Goal: Task Accomplishment & Management: Use online tool/utility

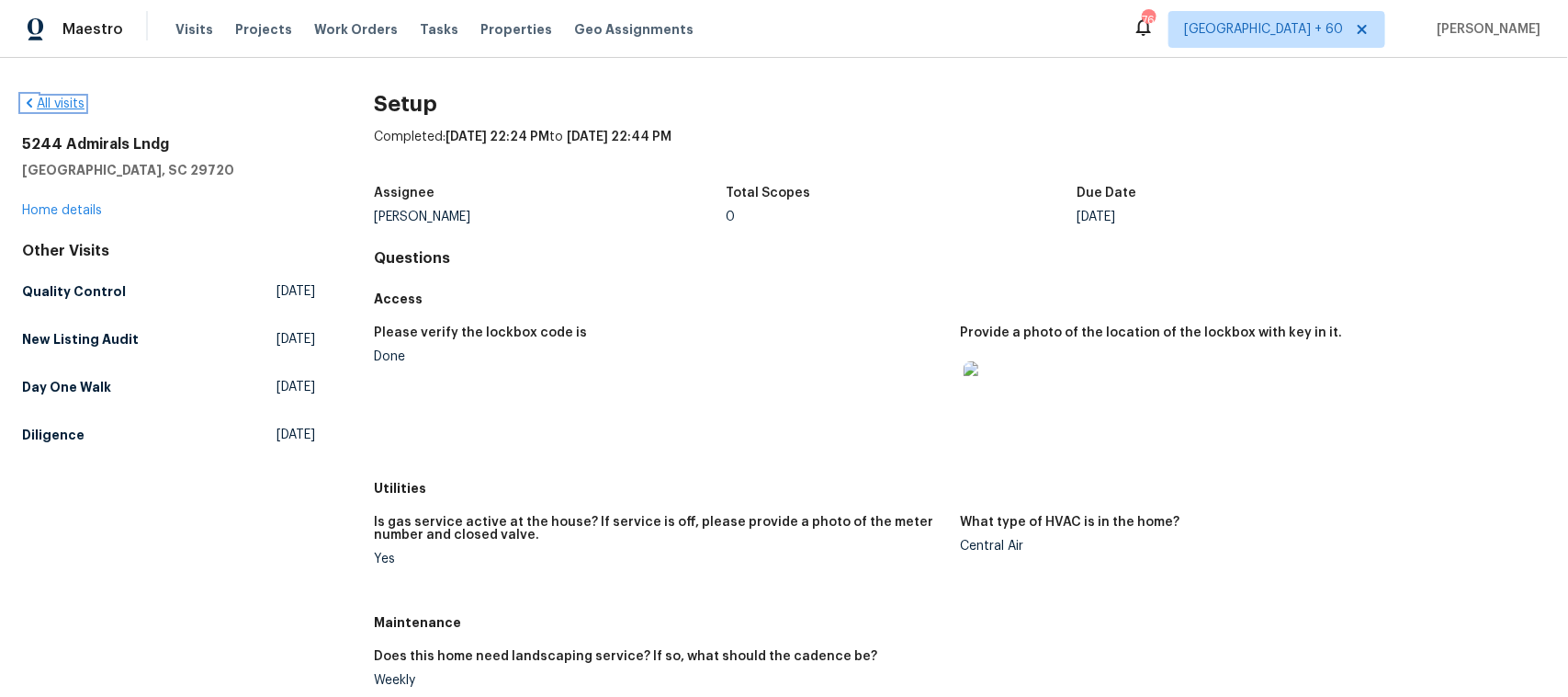
click at [73, 107] on link "All visits" at bounding box center [53, 103] width 62 height 13
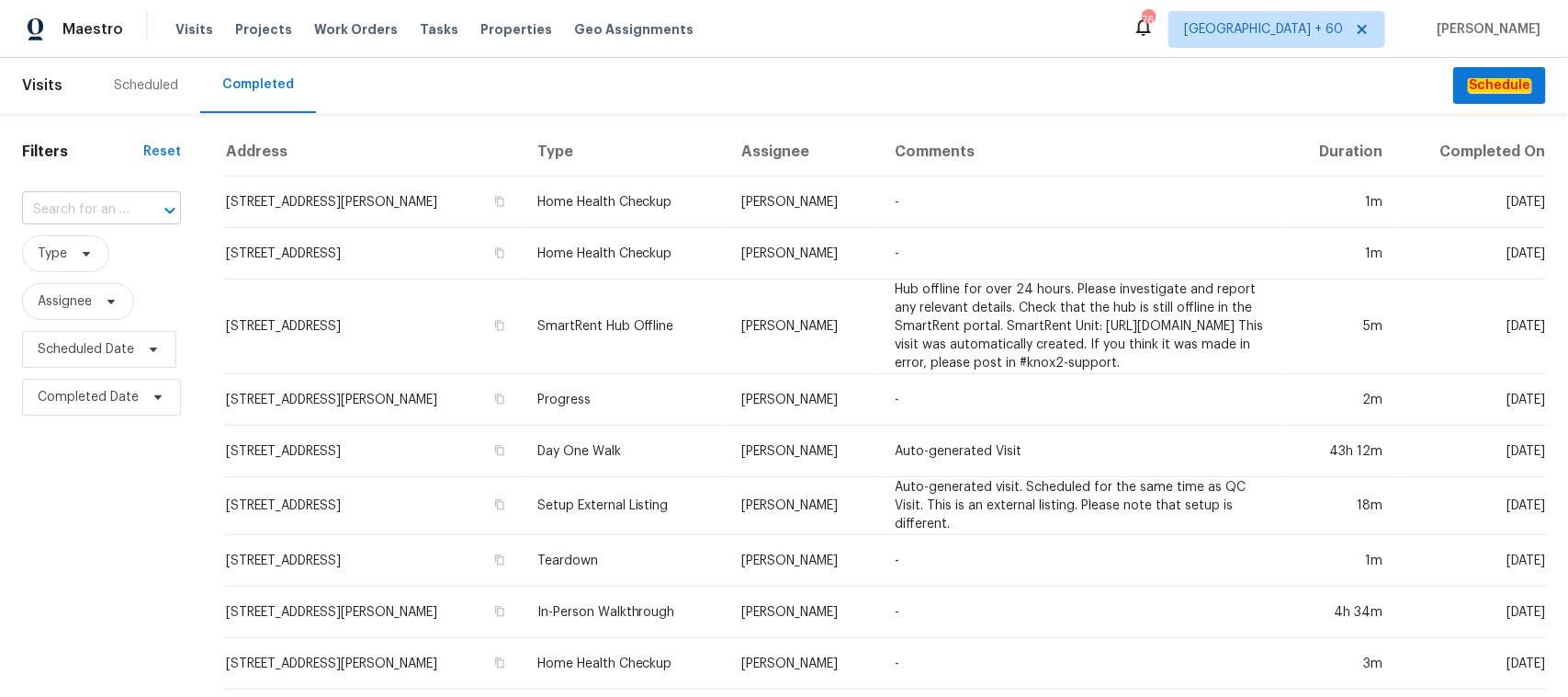
click at [139, 219] on div at bounding box center [157, 210] width 48 height 26
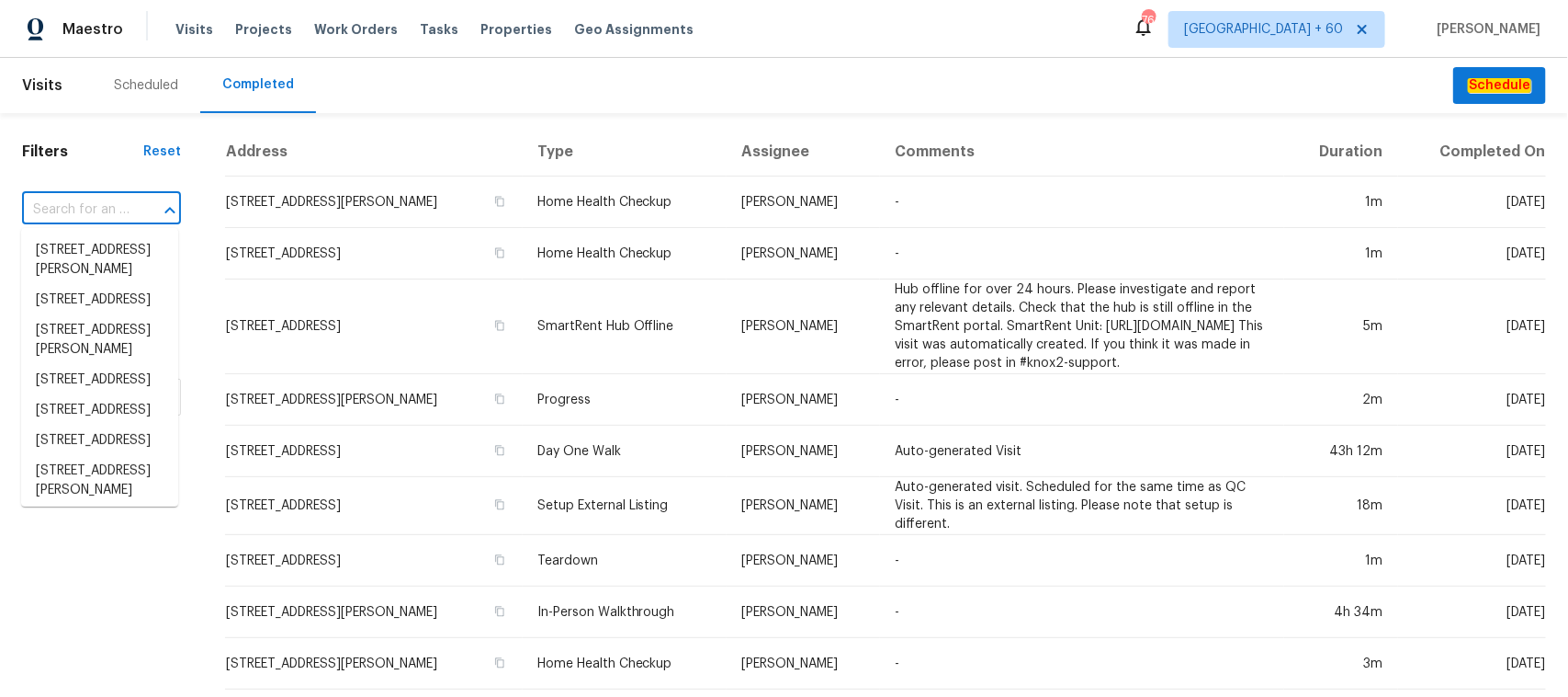
paste input "[STREET_ADDRESS]"
type input "[STREET_ADDRESS]"
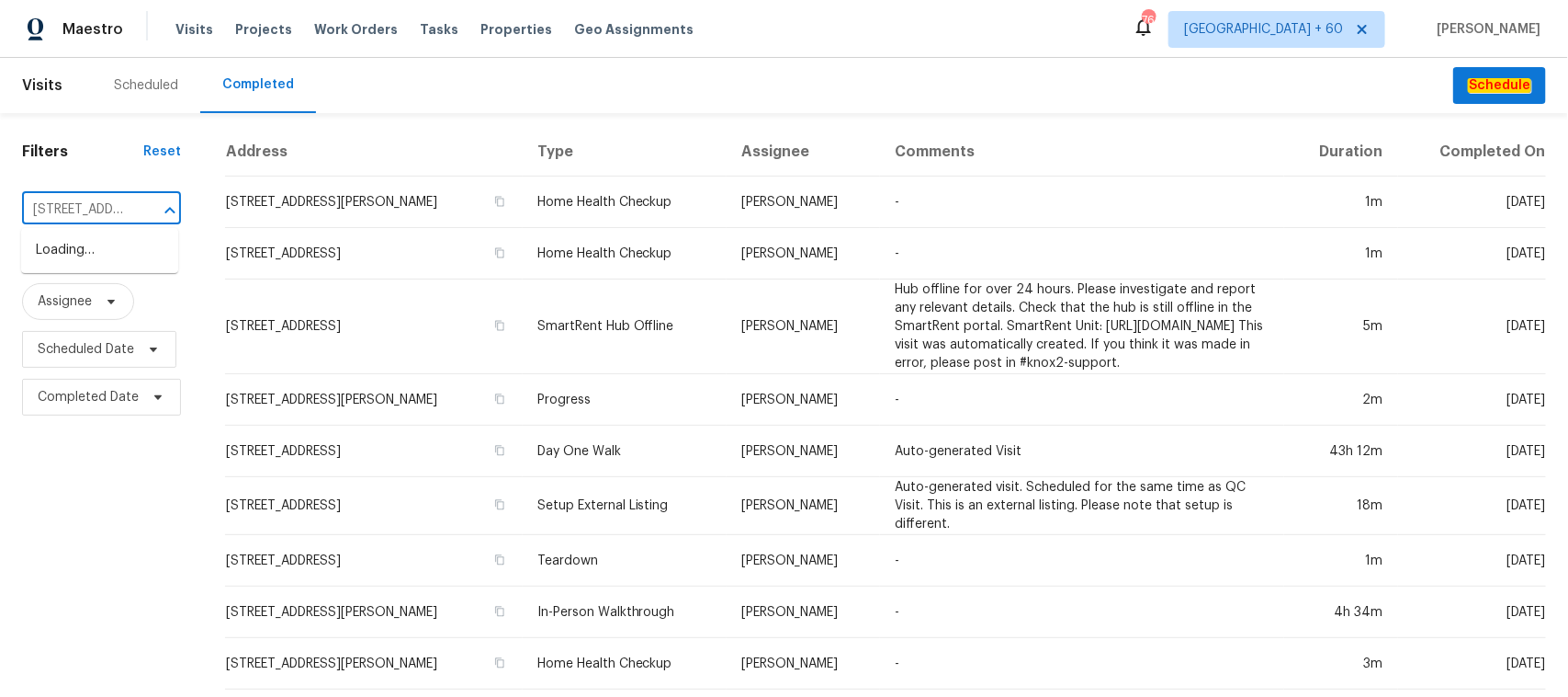
scroll to position [0, 152]
click at [69, 262] on li "[STREET_ADDRESS]" at bounding box center [99, 250] width 158 height 31
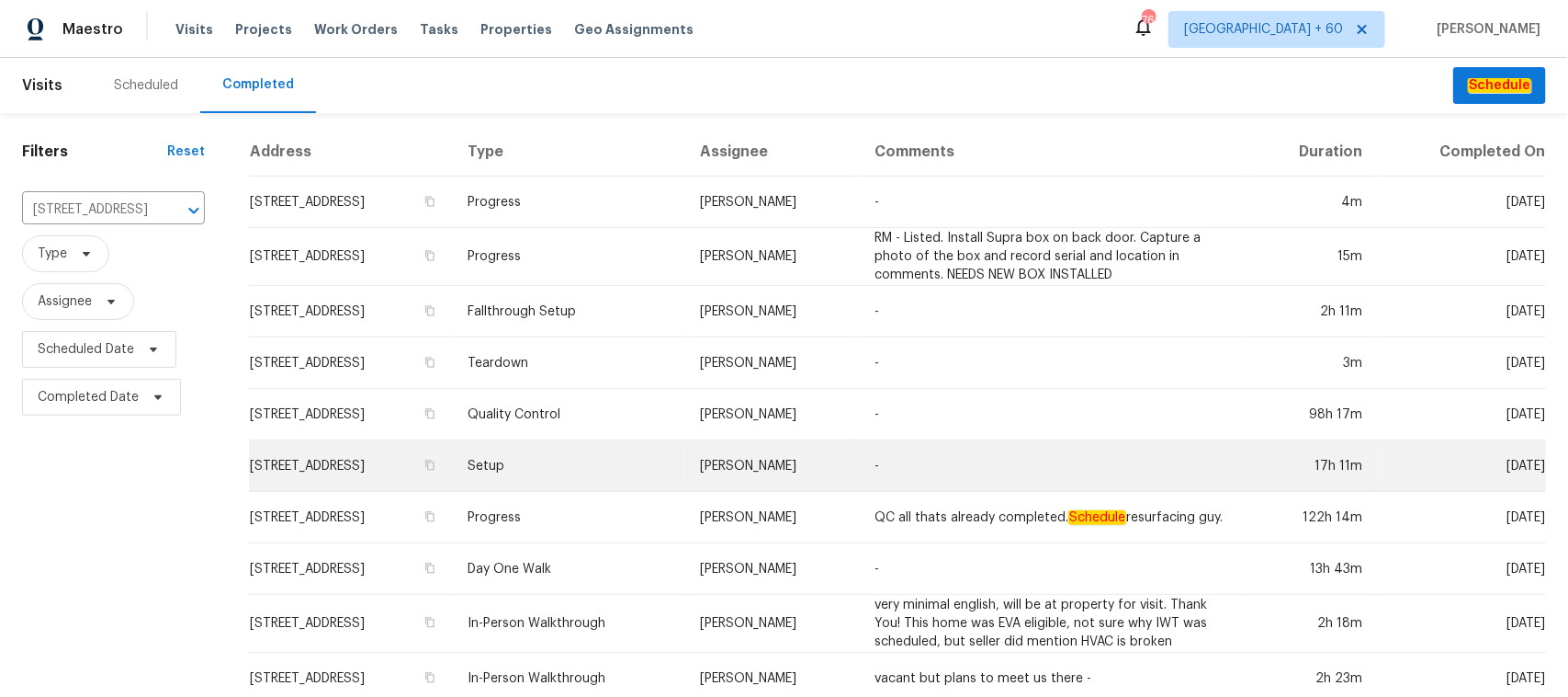
click at [599, 478] on td "Setup" at bounding box center [569, 466] width 233 height 52
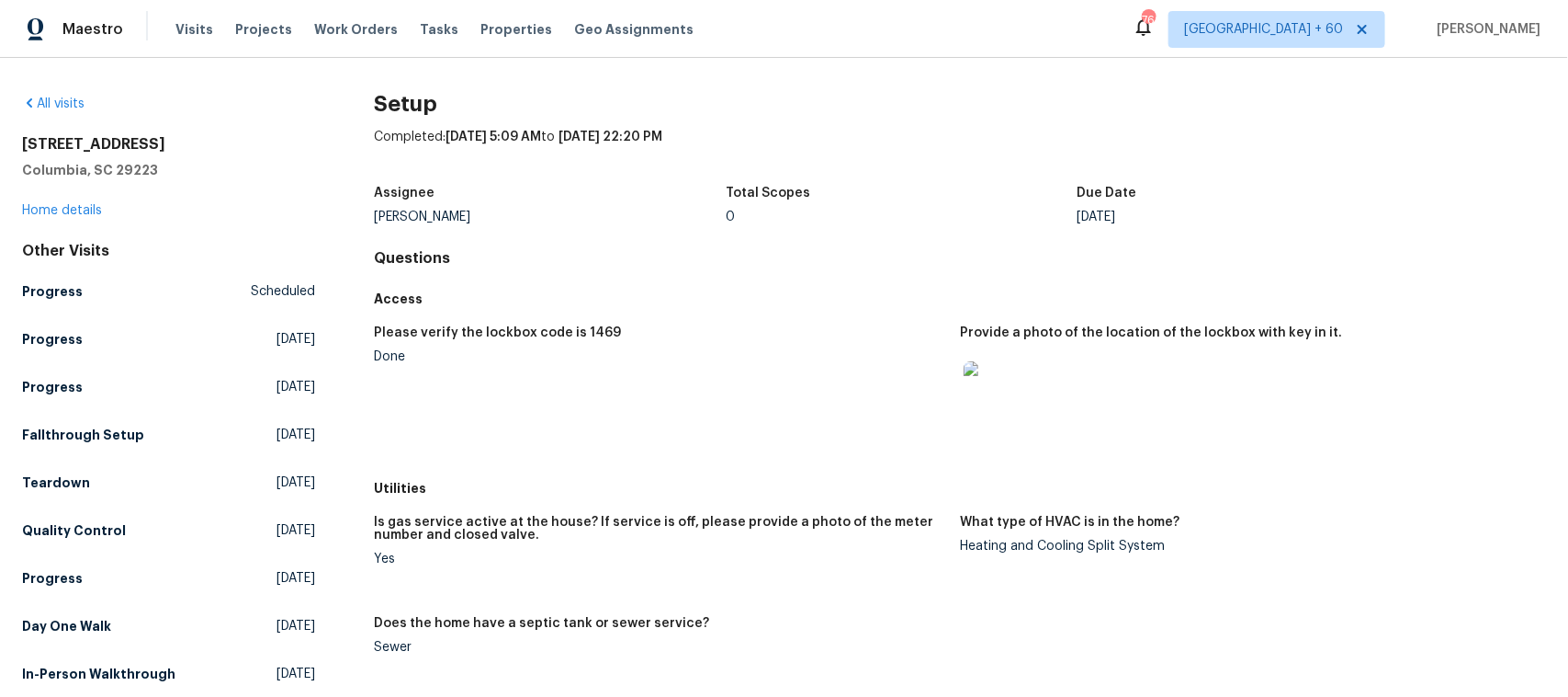
click at [79, 217] on div "[STREET_ADDRESS] Home details" at bounding box center [168, 176] width 293 height 84
click at [78, 211] on link "Home details" at bounding box center [61, 210] width 80 height 13
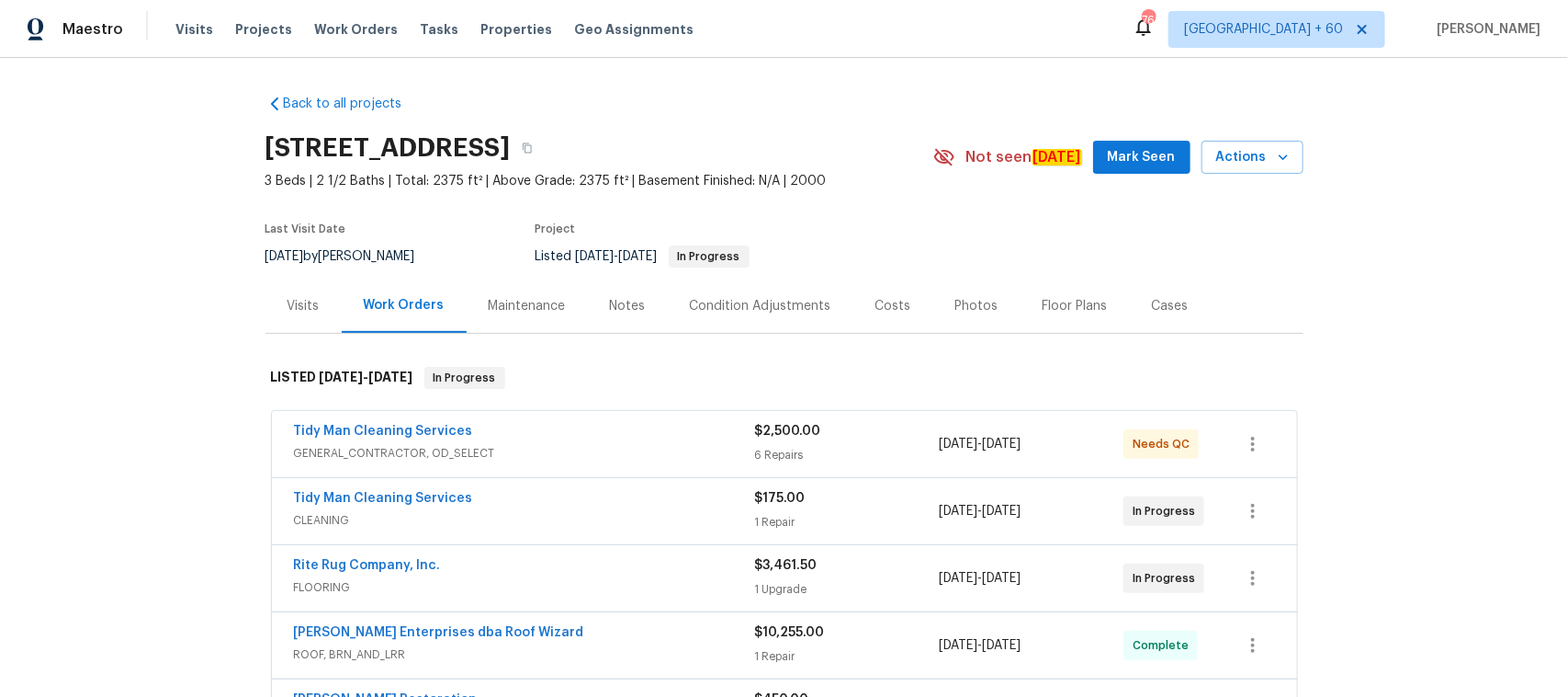
click at [955, 305] on div "Photos" at bounding box center [977, 305] width 44 height 19
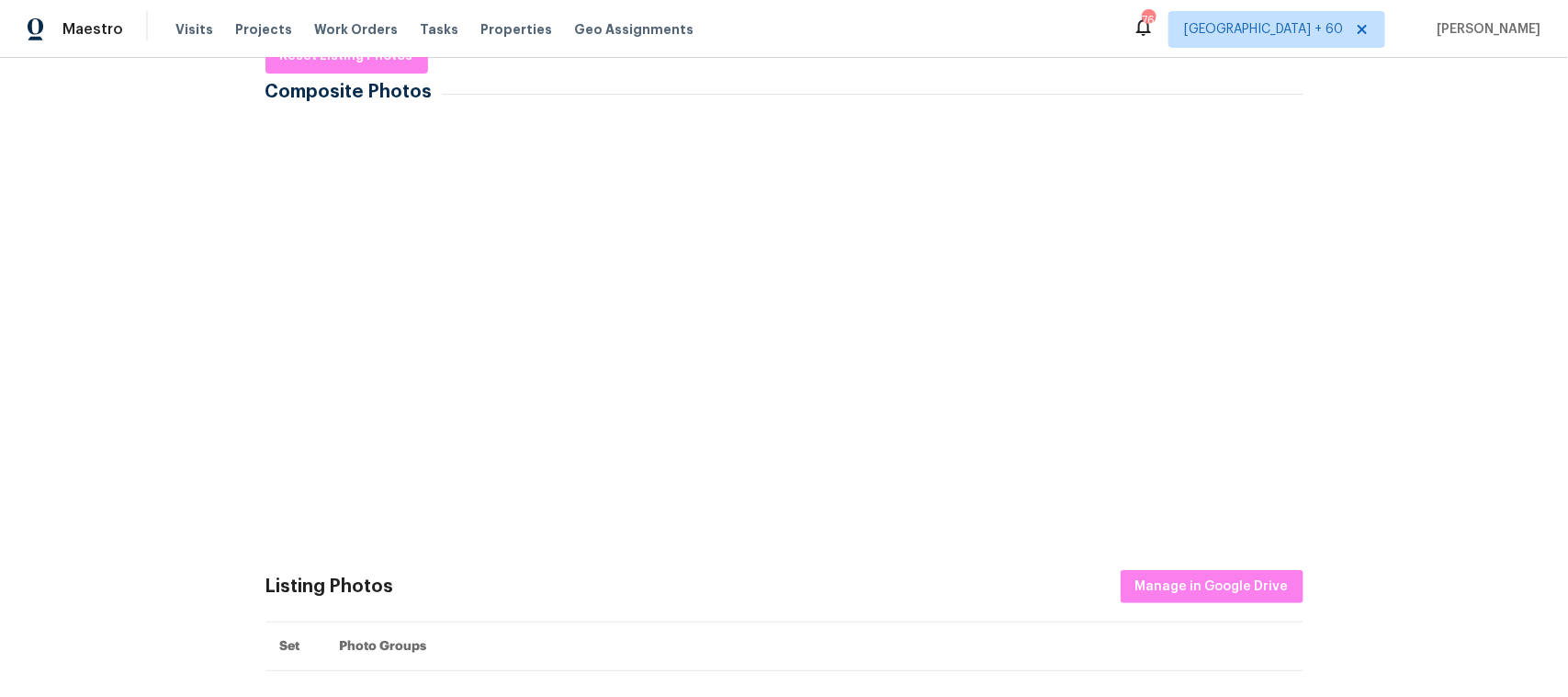
scroll to position [345, 0]
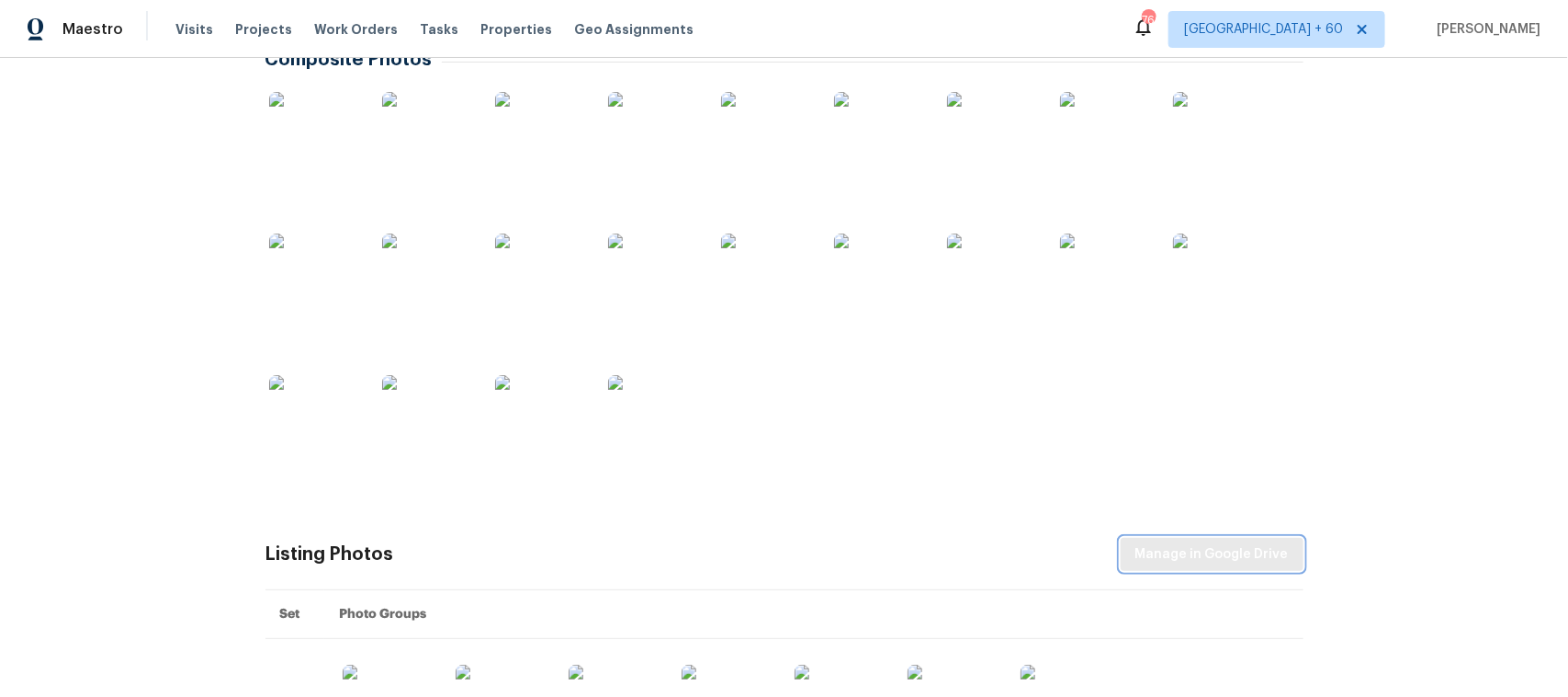
click at [1186, 563] on span "Manage in Google Drive" at bounding box center [1212, 554] width 154 height 23
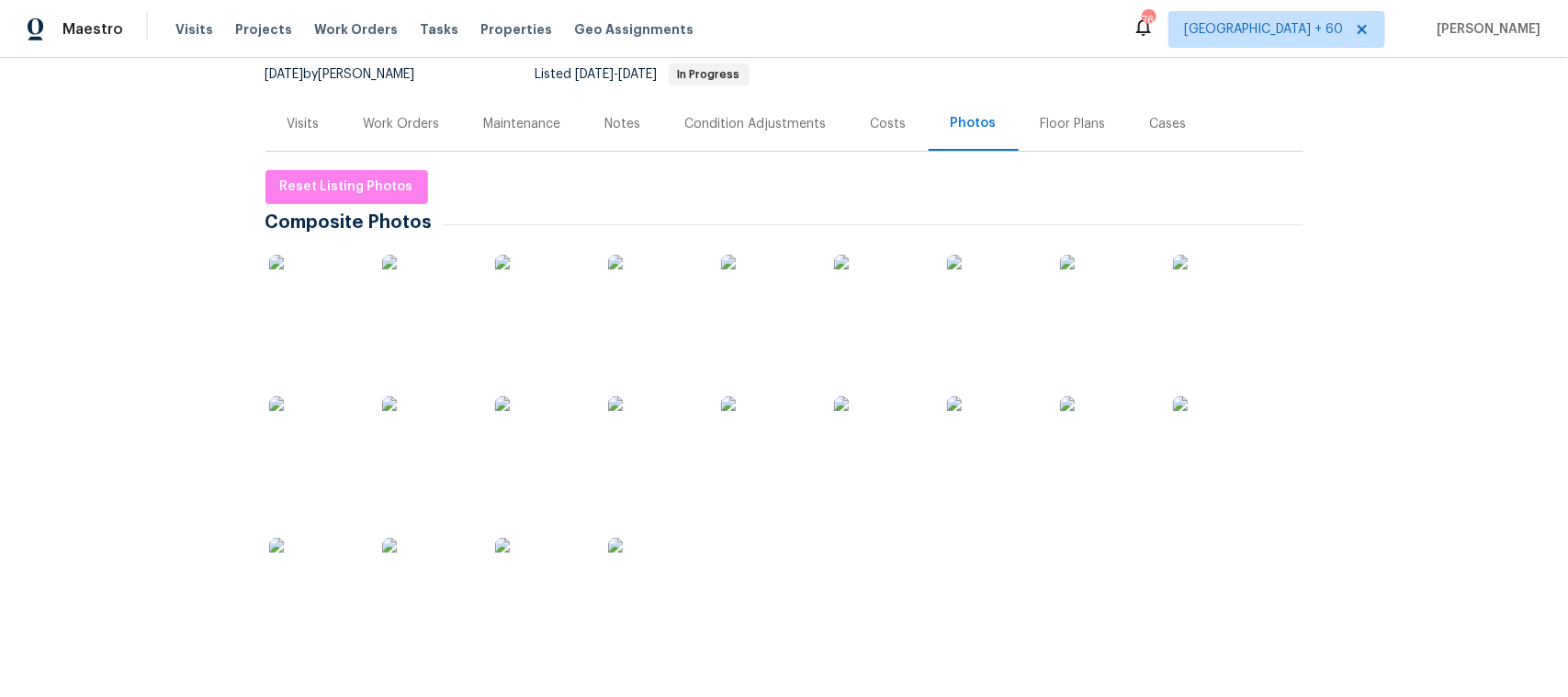
scroll to position [459, 0]
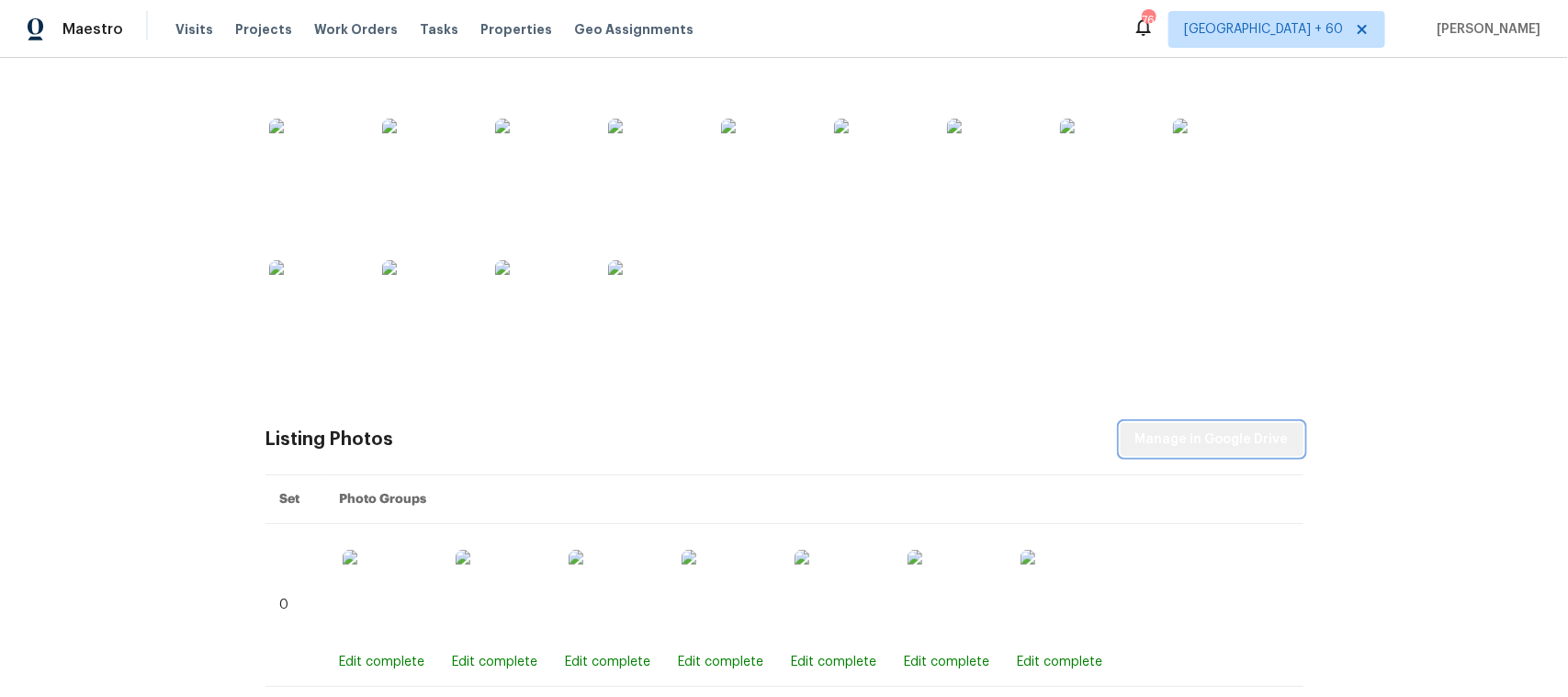
click at [1219, 437] on span "Manage in Google Drive" at bounding box center [1212, 439] width 154 height 23
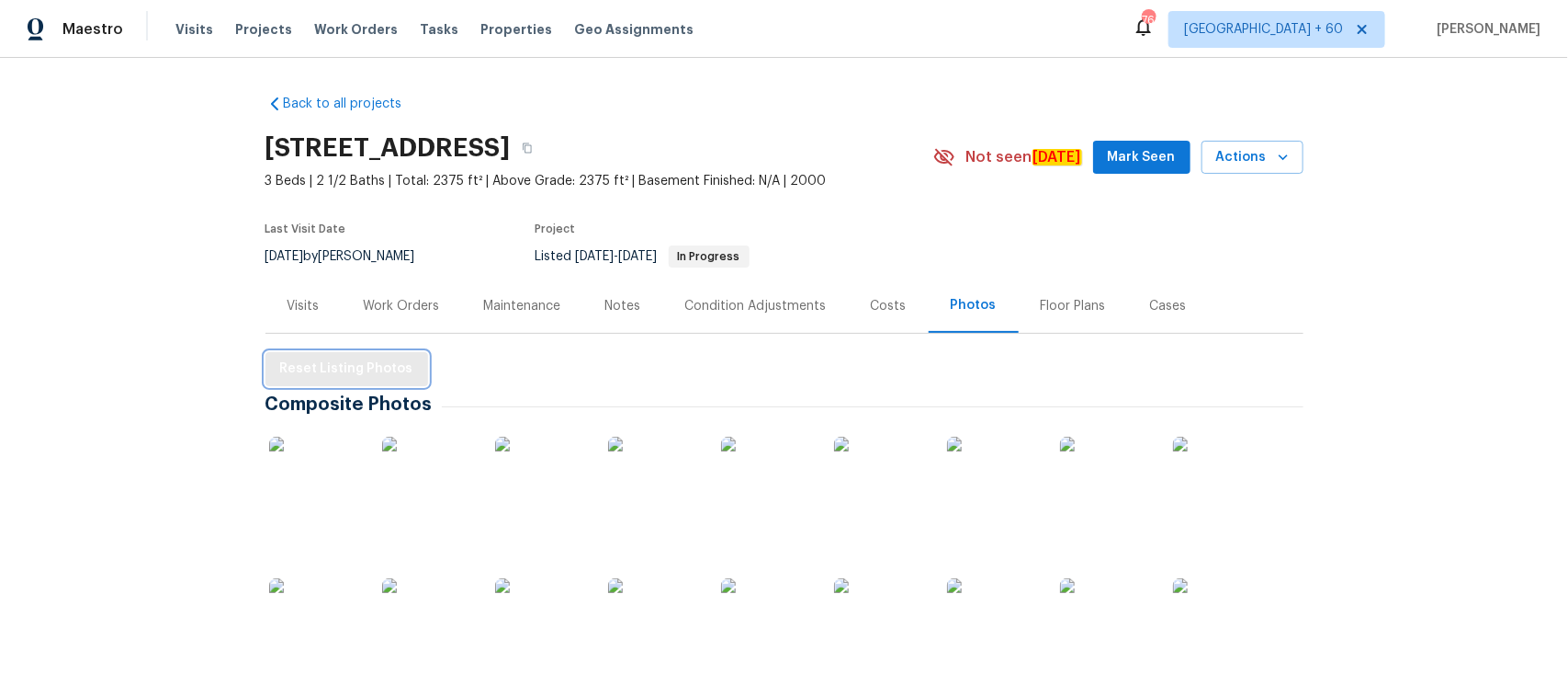
click at [327, 372] on span "Reset Listing Photos" at bounding box center [347, 369] width 133 height 23
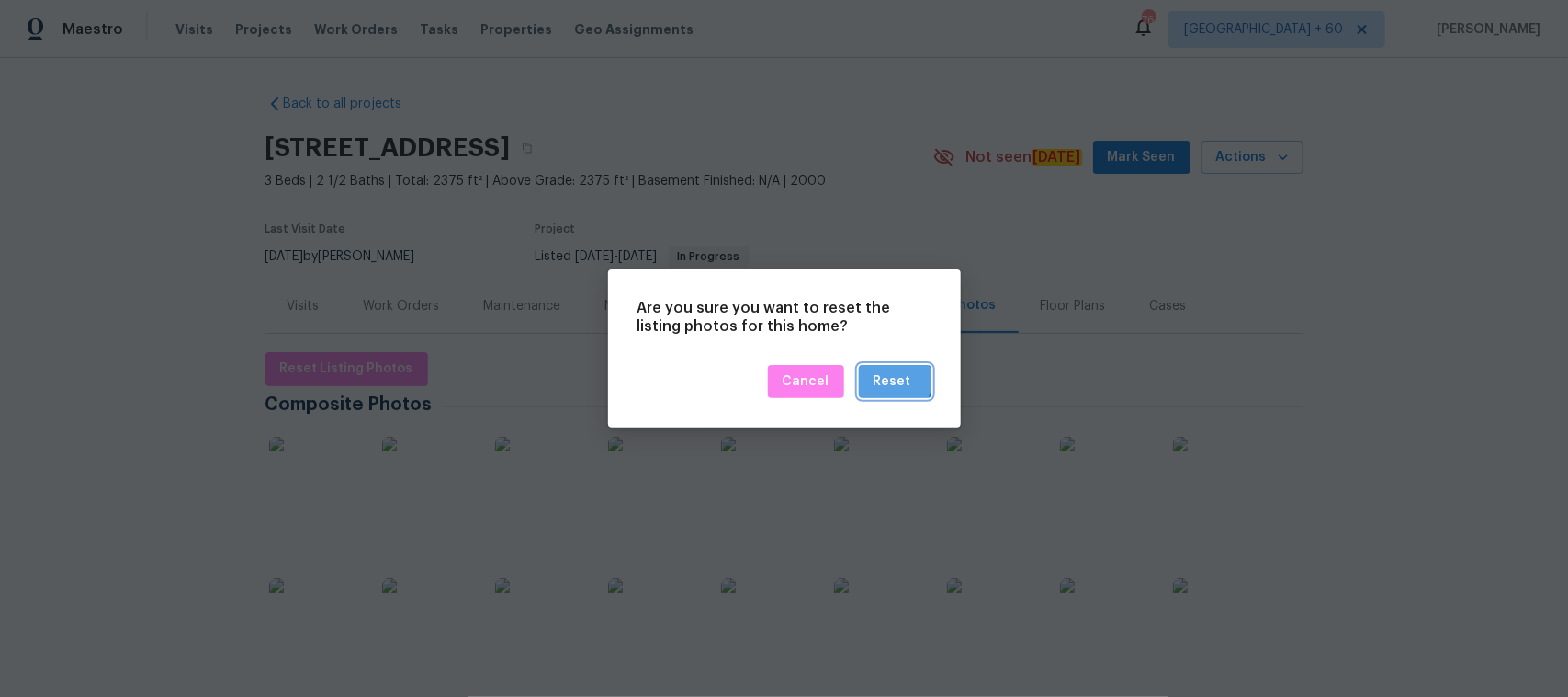
click at [892, 380] on div "Reset" at bounding box center [893, 382] width 38 height 23
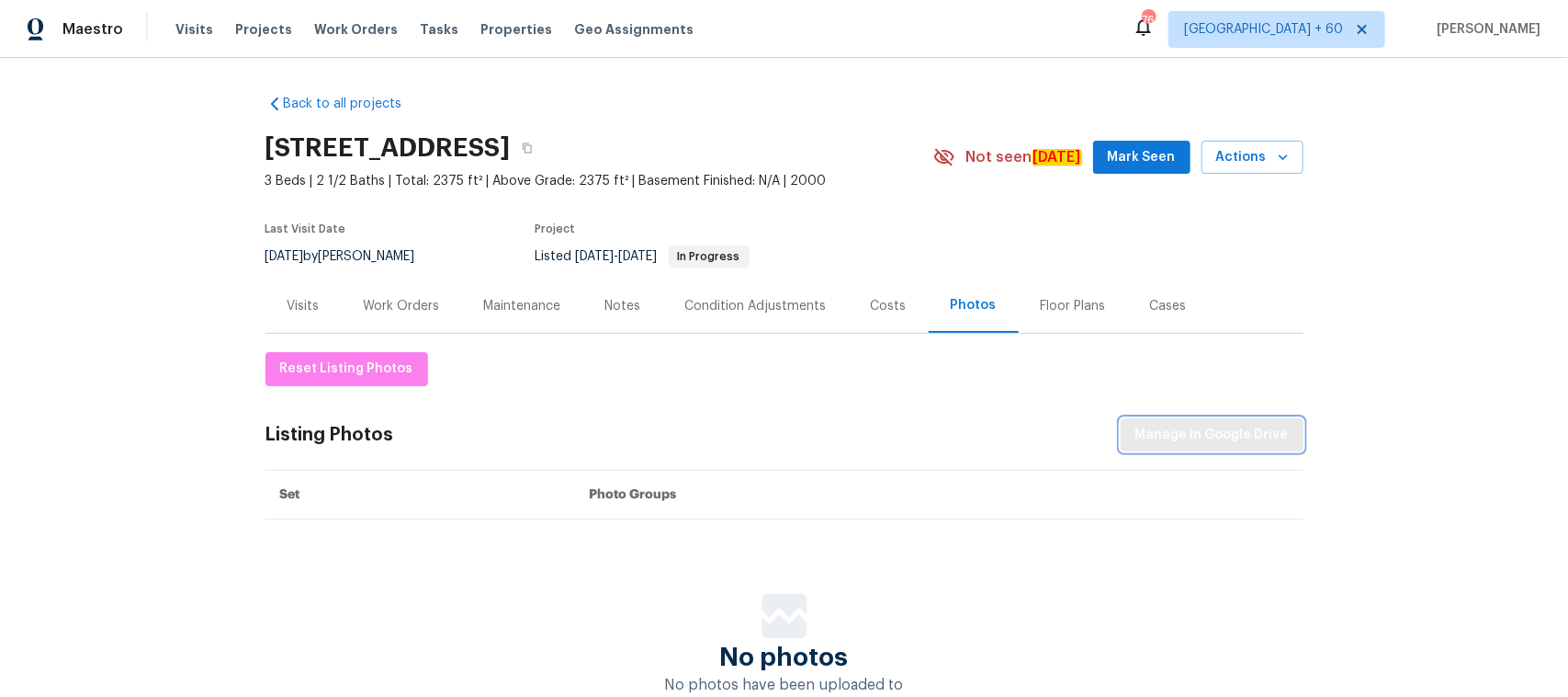
click at [1248, 447] on button "Manage in Google Drive" at bounding box center [1212, 435] width 182 height 34
